Goal: Information Seeking & Learning: Learn about a topic

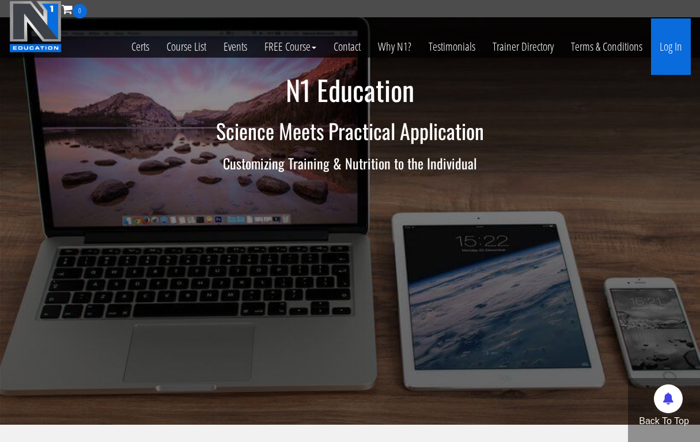
click at [672, 46] on link "Log In" at bounding box center [671, 46] width 40 height 56
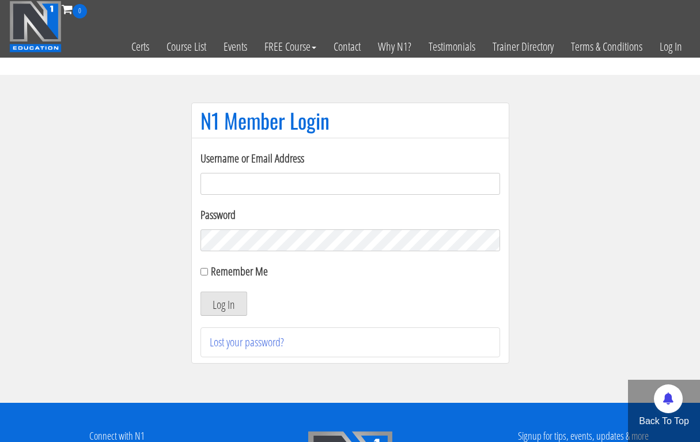
type input "milan.bodytransform@gmail.com"
click at [223, 304] on button "Log In" at bounding box center [223, 304] width 47 height 24
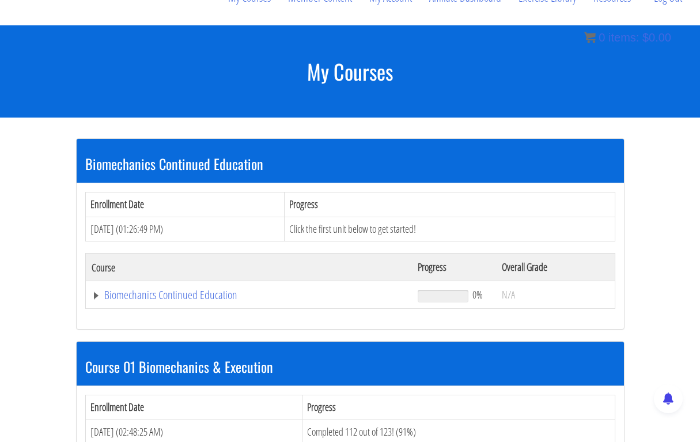
scroll to position [162, 0]
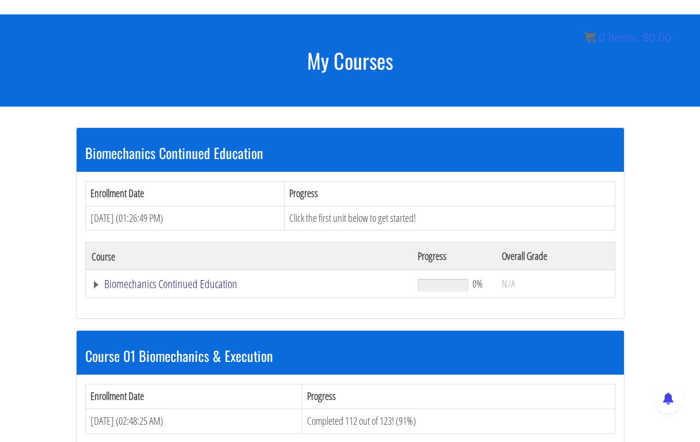
click at [188, 278] on link "Biomechanics Continued Education" at bounding box center [249, 284] width 315 height 12
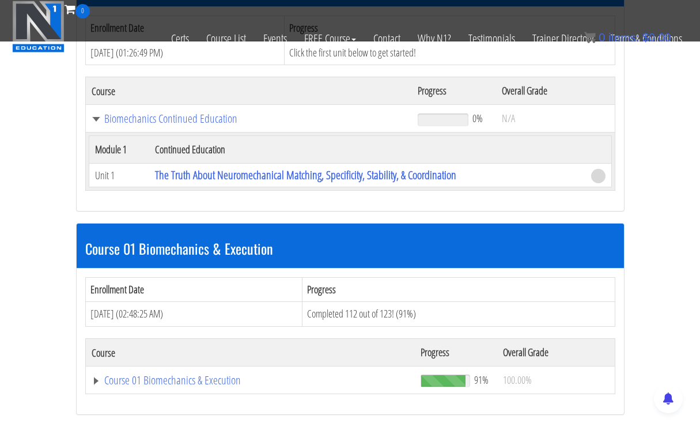
scroll to position [256, 0]
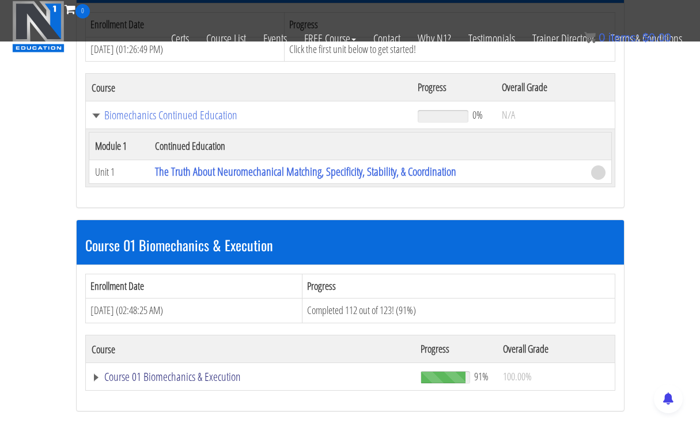
click at [132, 121] on link "Course 01 Biomechanics & Execution" at bounding box center [249, 115] width 315 height 12
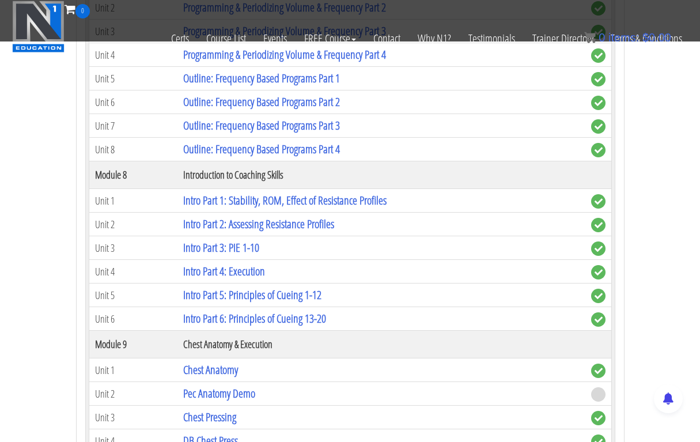
scroll to position [1832, 0]
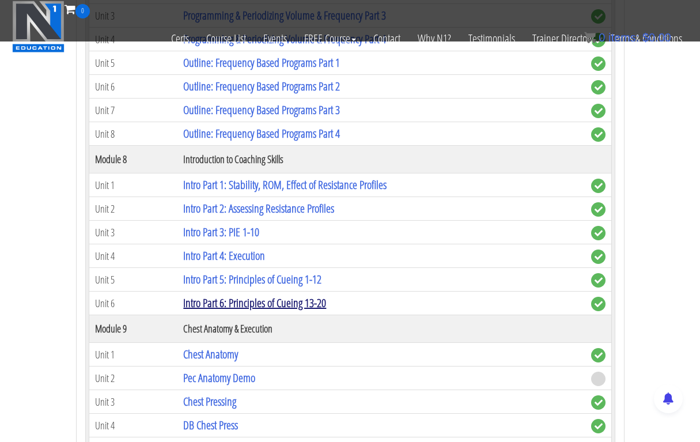
click at [228, 295] on link "Intro Part 6: Principles of Cueing 13-20" at bounding box center [254, 303] width 143 height 16
